Goal: Information Seeking & Learning: Find specific page/section

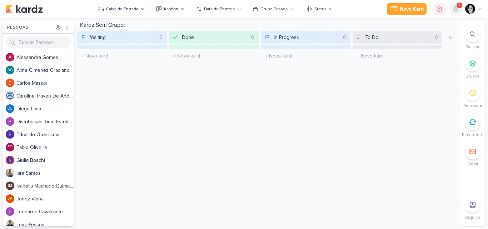
click at [455, 9] on icon at bounding box center [456, 9] width 6 height 6
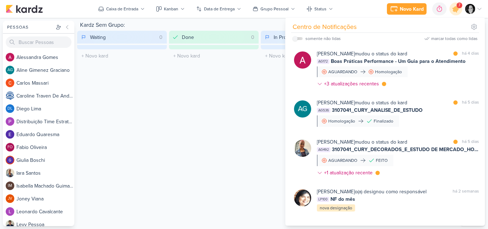
click at [186, 104] on div "Kardz Sem Grupo: Waiting 0 Mover Para Esquerda Mover Para Direita Deletar O tít…" at bounding box center [267, 123] width 380 height 205
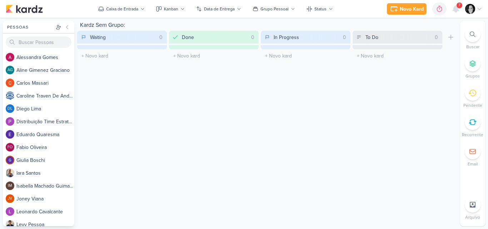
click at [473, 32] on icon at bounding box center [473, 34] width 6 height 6
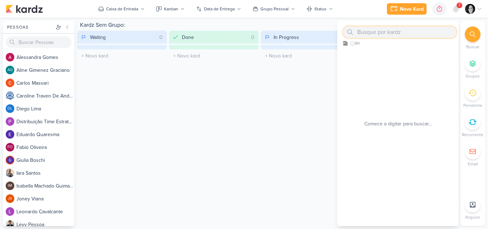
paste input "3709161_CURY_REEMBOLSO_META"
type input "3709161_CURY_REEMBOLSO_META"
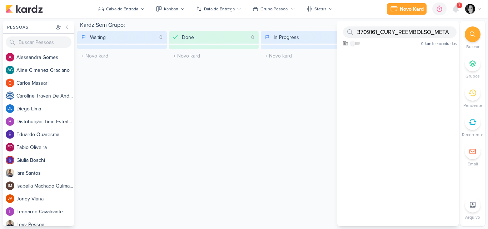
click at [285, 81] on div "Kardz Sem Grupo: Waiting 0 Mover Para Esquerda Mover Para Direita Deletar O tít…" at bounding box center [267, 123] width 380 height 205
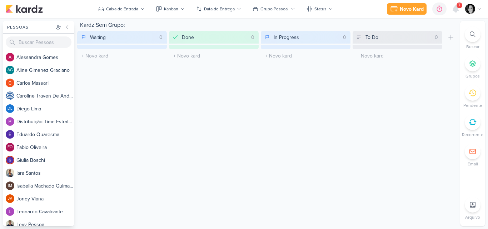
click at [473, 33] on icon at bounding box center [473, 34] width 6 height 6
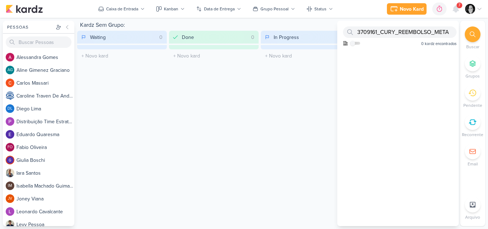
click at [289, 84] on div "Kardz Sem Grupo: Waiting 0 Mover Para Esquerda Mover Para Direita Deletar O tít…" at bounding box center [267, 123] width 380 height 205
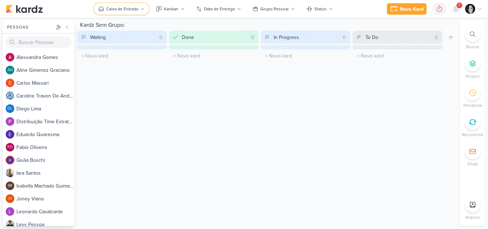
click at [124, 8] on div "Caixa de Entrada" at bounding box center [122, 9] width 32 height 6
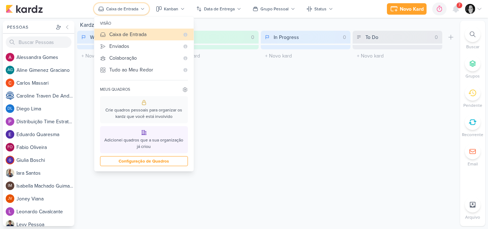
click at [124, 8] on div "Caixa de Entrada" at bounding box center [122, 9] width 32 height 6
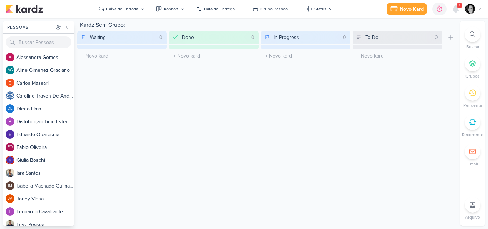
click at [319, 127] on div "Kardz Sem Grupo: Waiting 0 Mover Para Esquerda Mover Para Direita Deletar O tít…" at bounding box center [267, 123] width 380 height 205
click at [473, 35] on icon at bounding box center [473, 34] width 6 height 6
click at [479, 7] on icon at bounding box center [480, 9] width 6 height 6
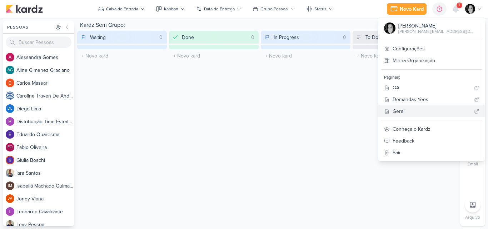
click at [426, 110] on div "Geral" at bounding box center [432, 112] width 79 height 8
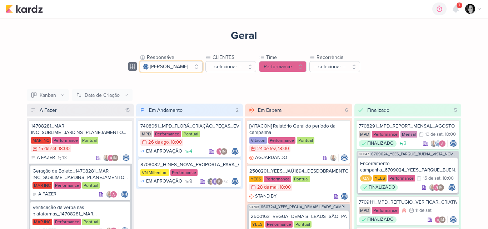
click at [203, 67] on button "[PERSON_NAME]" at bounding box center [171, 66] width 63 height 11
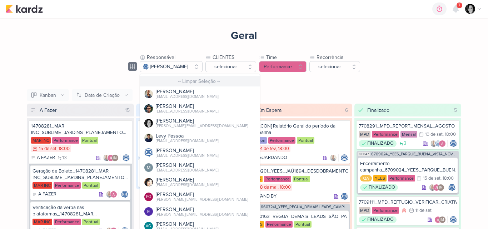
click at [164, 81] on button "-- Limpar Seleção --" at bounding box center [200, 81] width 120 height 10
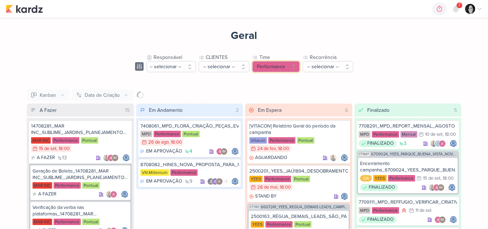
click at [294, 68] on button "Performance" at bounding box center [276, 66] width 48 height 11
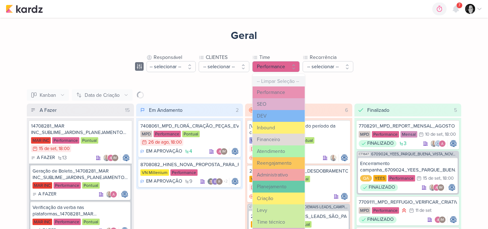
click at [277, 80] on button "-- Limpar Seleção --" at bounding box center [279, 81] width 52 height 10
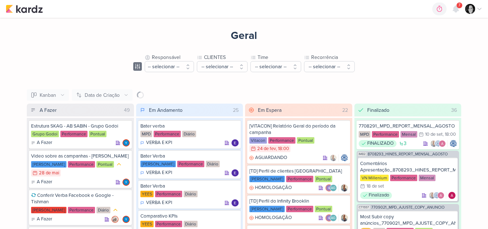
click at [396, 62] on div "Geral Responsável -- selecionar -- -- Limpar Seleção -- [PERSON_NAME] [EMAIL_AD…" at bounding box center [243, 165] width 457 height 294
click at [455, 9] on icon at bounding box center [456, 9] width 6 height 6
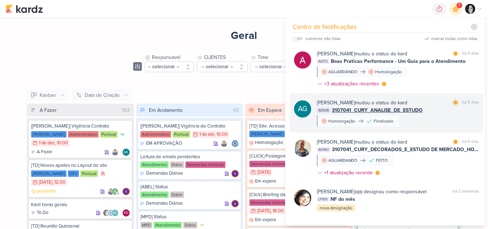
scroll to position [123, 0]
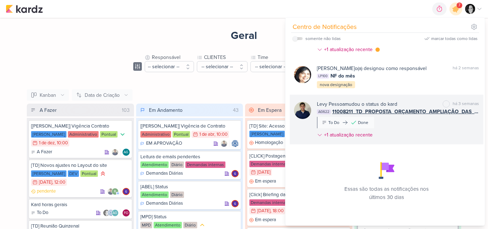
click at [375, 111] on span "11008211_TD_PROPOSTA_ORÇAMENTO_AMPLIAÇÃO_DAS_PLANTAS" at bounding box center [405, 112] width 147 height 8
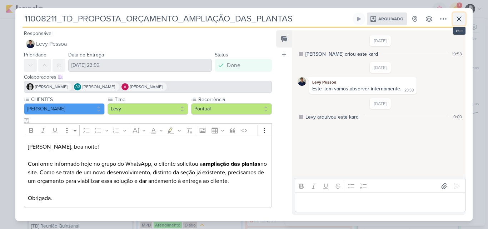
click at [461, 15] on icon at bounding box center [459, 19] width 9 height 9
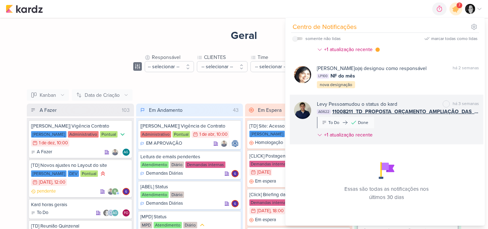
click at [353, 113] on span "11008211_TD_PROPOSTA_ORÇAMENTO_AMPLIAÇÃO_DAS_PLANTAS" at bounding box center [405, 112] width 147 height 8
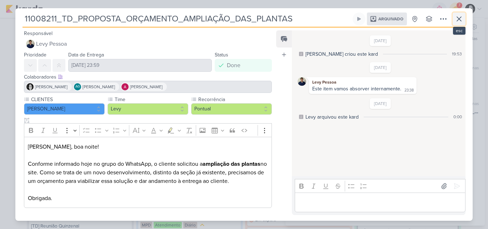
click at [457, 16] on icon at bounding box center [459, 19] width 9 height 9
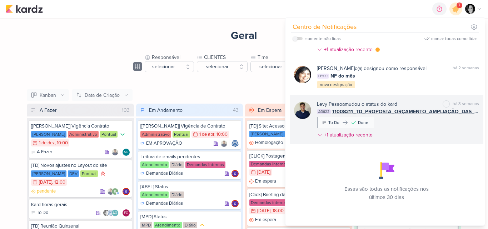
click at [403, 110] on span "11008211_TD_PROPOSTA_ORÇAMENTO_AMPLIAÇÃO_DAS_PLANTAS" at bounding box center [405, 112] width 147 height 8
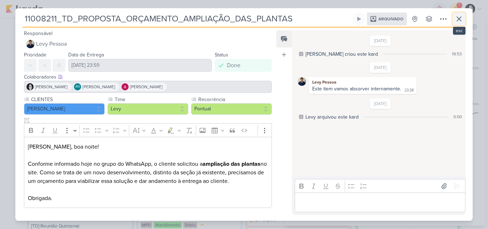
click at [457, 18] on icon at bounding box center [459, 19] width 9 height 9
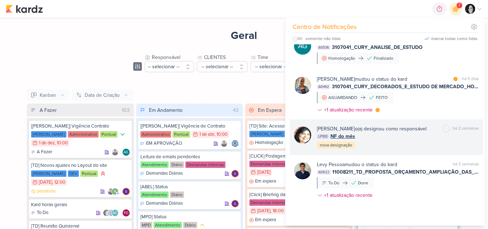
scroll to position [52, 0]
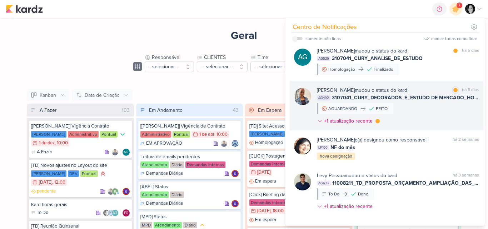
click at [414, 108] on div "[PERSON_NAME] mudou o status do kard marcar como lida há 5 dias AG492 3107041_C…" at bounding box center [398, 106] width 162 height 41
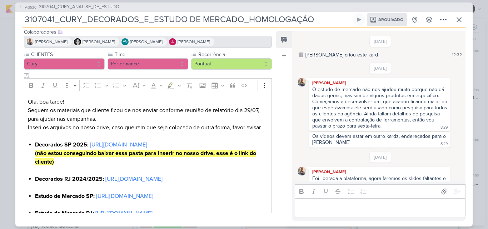
scroll to position [0, 0]
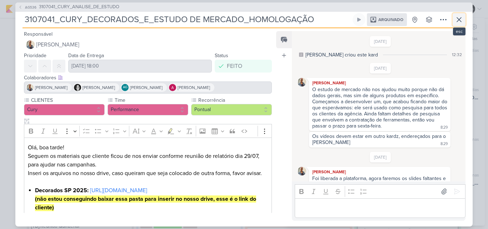
click at [458, 18] on icon at bounding box center [459, 19] width 9 height 9
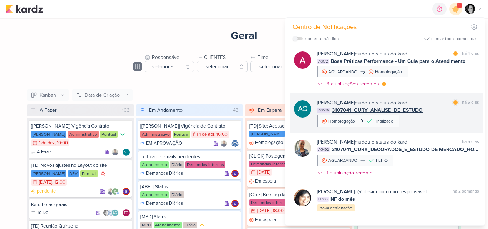
click at [391, 110] on span "3107041_CURY_ANALISE_DE_ESTUDO" at bounding box center [377, 110] width 91 height 8
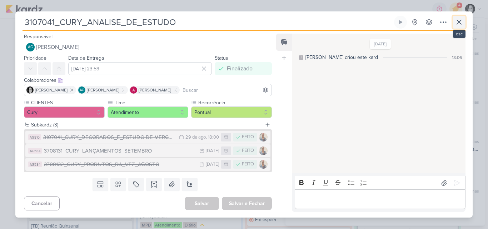
click at [460, 21] on icon at bounding box center [459, 22] width 4 height 4
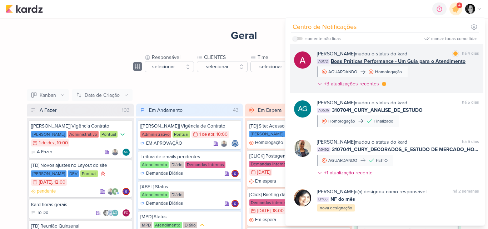
click at [346, 62] on span "Boas Práticas Performance - Um Guia para o Atendimento" at bounding box center [398, 62] width 135 height 8
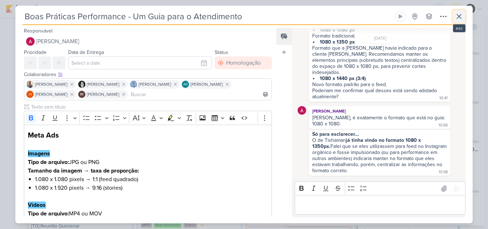
click at [461, 15] on icon at bounding box center [459, 16] width 4 height 4
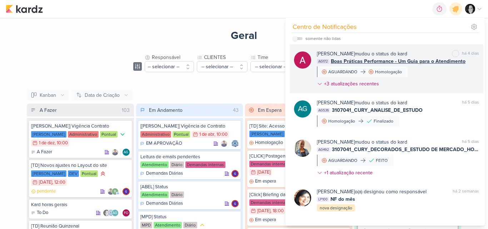
click at [380, 62] on span "Boas Práticas Performance - Um Guia para o Atendimento" at bounding box center [398, 62] width 135 height 8
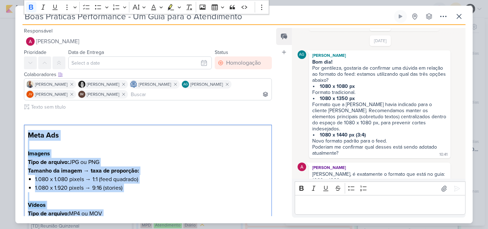
drag, startPoint x: 95, startPoint y: 144, endPoint x: 15, endPoint y: 122, distance: 83.2
copy div "Meta Ads Imagens Tipo de arquivo: JPG ou PNG Tamanho da imagem → taxa de propor…"
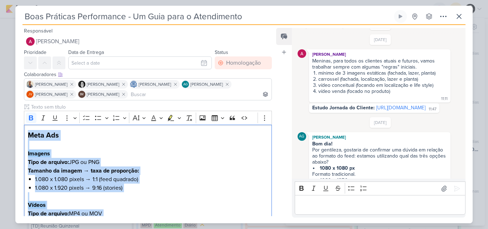
scroll to position [36, 0]
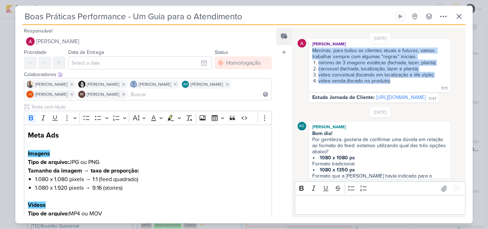
drag, startPoint x: 396, startPoint y: 81, endPoint x: 312, endPoint y: 50, distance: 88.9
click at [312, 50] on span "Meninas, para todos os clientes atuais e futuros, vamos trabalhar sempre com al…" at bounding box center [379, 66] width 135 height 36
copy span "Meninas, para todos os clientes atuais e futuros, vamos trabalhar sempre com al…"
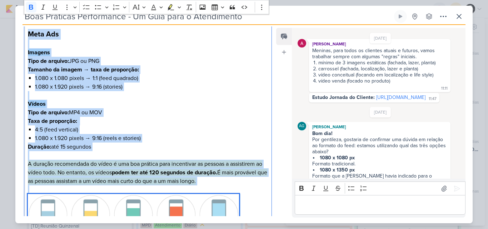
scroll to position [0, 0]
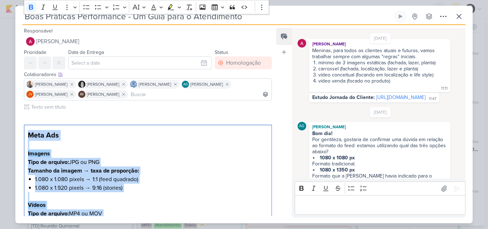
drag, startPoint x: 96, startPoint y: 138, endPoint x: 0, endPoint y: 123, distance: 97.3
click at [0, 123] on div "Boas Práticas Performance - Um Guia para o Atendimento" at bounding box center [244, 114] width 488 height 229
copy div "Meta Ads Imagens Tipo de arquivo: JPG ou PNG Tamanho da imagem → taxa de propor…"
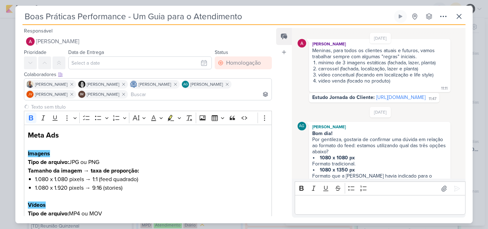
drag, startPoint x: 244, startPoint y: 16, endPoint x: 102, endPoint y: 18, distance: 142.2
click at [102, 18] on input "Boas Práticas Performance - Um Guia para o Atendimento" at bounding box center [208, 16] width 370 height 13
click at [147, 16] on input "Boas Práticas Performance - Um Guia para o Atendimento" at bounding box center [208, 16] width 370 height 13
drag, startPoint x: 259, startPoint y: 15, endPoint x: 25, endPoint y: 21, distance: 234.5
click at [25, 21] on input "Boas Práticas Performance - Um Guia para o Atendimento" at bounding box center [208, 16] width 370 height 13
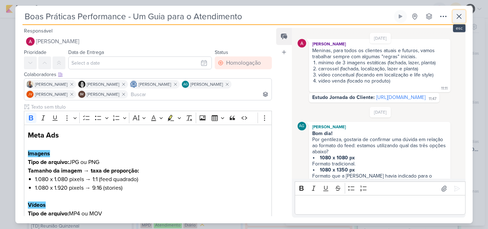
click at [461, 15] on icon at bounding box center [459, 16] width 9 height 9
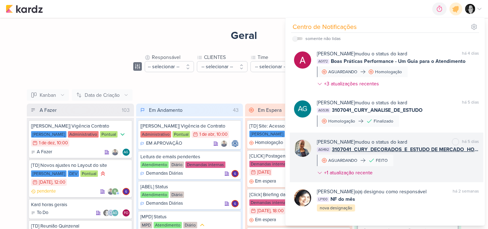
click at [354, 148] on span "3107041_CURY_DECORADOS_E_ESTUDO DE MERCADO_HOMOLOGAÇÃO" at bounding box center [405, 150] width 147 height 8
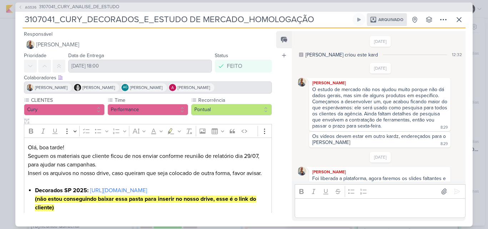
scroll to position [74, 0]
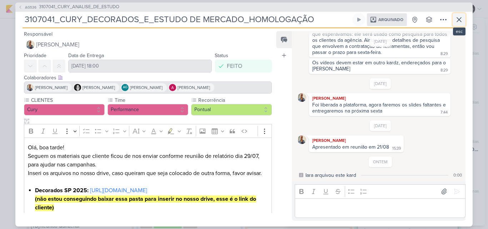
click at [460, 20] on icon at bounding box center [459, 20] width 4 height 4
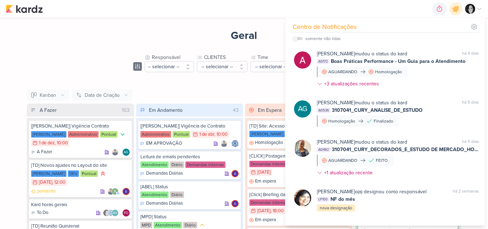
drag, startPoint x: 75, startPoint y: 52, endPoint x: 101, endPoint y: 56, distance: 26.0
click at [77, 52] on div "Geral Responsável -- selecionar -- -- Limpar Seleção -- [PERSON_NAME] [EMAIL_AD…" at bounding box center [243, 165] width 457 height 294
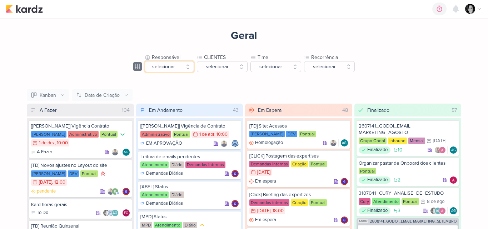
click at [188, 68] on button "-- selecionar --" at bounding box center [169, 66] width 49 height 11
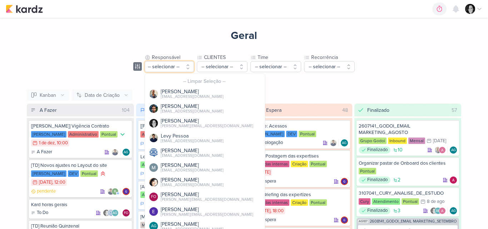
click at [188, 68] on button "-- selecionar --" at bounding box center [169, 66] width 49 height 11
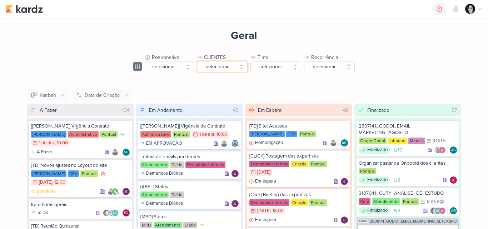
click at [242, 68] on button "-- selecionar --" at bounding box center [222, 66] width 51 height 11
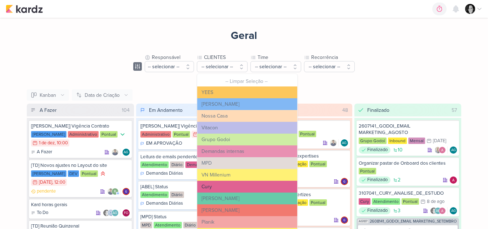
click at [220, 185] on button "Cury" at bounding box center [247, 187] width 100 height 12
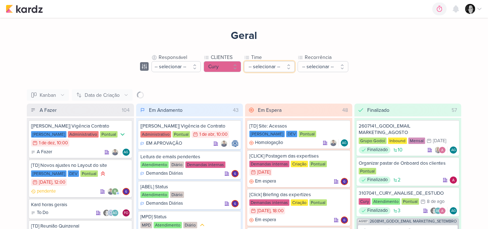
click at [289, 65] on button "-- selecionar --" at bounding box center [269, 66] width 51 height 11
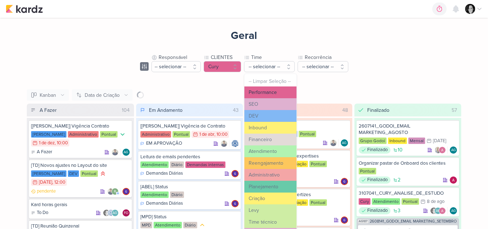
click at [276, 92] on button "Performance" at bounding box center [270, 92] width 52 height 12
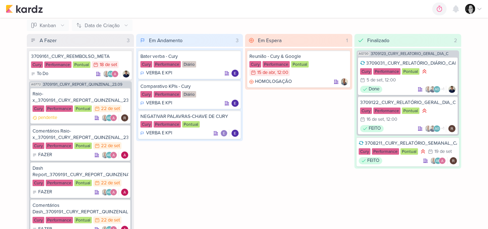
scroll to position [71, 0]
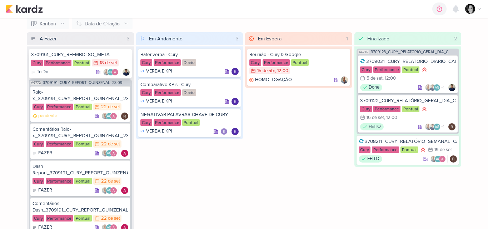
click at [79, 70] on div "To Do AG" at bounding box center [80, 72] width 99 height 7
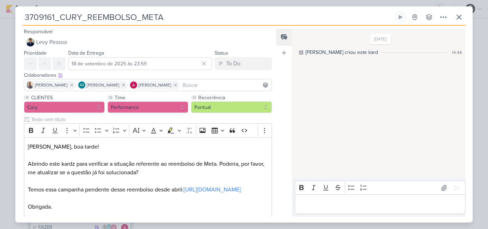
click at [337, 205] on p "Editor editing area: main" at bounding box center [379, 204] width 163 height 9
click at [334, 207] on p "Editor editing area: main" at bounding box center [379, 204] width 163 height 9
click at [336, 202] on p "Editor editing area: main" at bounding box center [379, 204] width 163 height 9
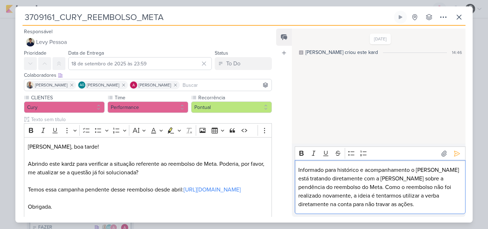
click at [413, 168] on p "Informado para histórico e acompanhamento o [PERSON_NAME] está tratando diretam…" at bounding box center [379, 187] width 163 height 43
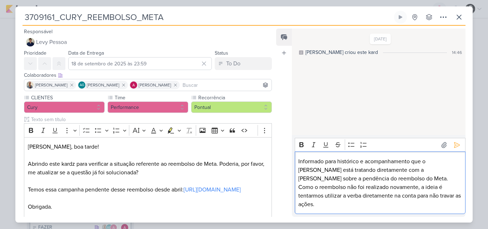
click at [386, 179] on p "Informado para histórico e acompanhamento que o [PERSON_NAME] está tratando dir…" at bounding box center [379, 182] width 163 height 51
click at [385, 178] on p "Informado para histórico e acompanhamento que o [PERSON_NAME] está tratando dir…" at bounding box center [379, 182] width 163 height 51
click at [404, 208] on p "Informado para histórico e acompanhamento que o [PERSON_NAME] está tratando dir…" at bounding box center [379, 182] width 163 height 51
click at [455, 149] on icon at bounding box center [456, 145] width 7 height 7
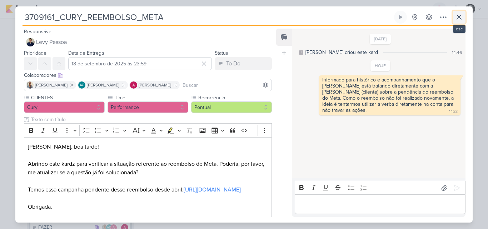
click at [461, 20] on icon at bounding box center [459, 17] width 9 height 9
